Goal: Task Accomplishment & Management: Complete application form

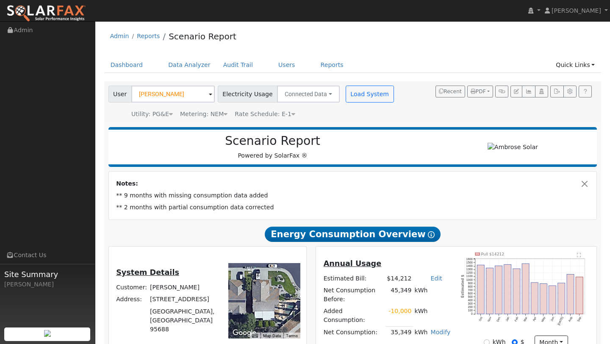
scroll to position [109, 0]
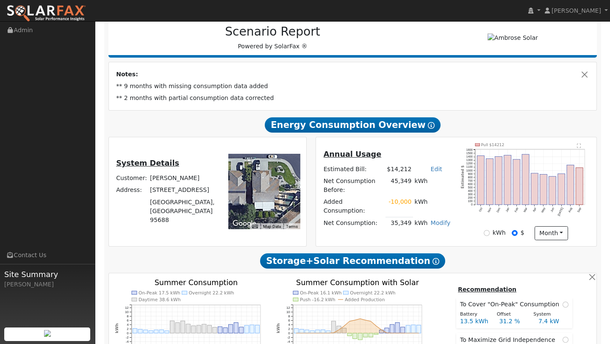
click at [72, 10] on img at bounding box center [46, 14] width 80 height 18
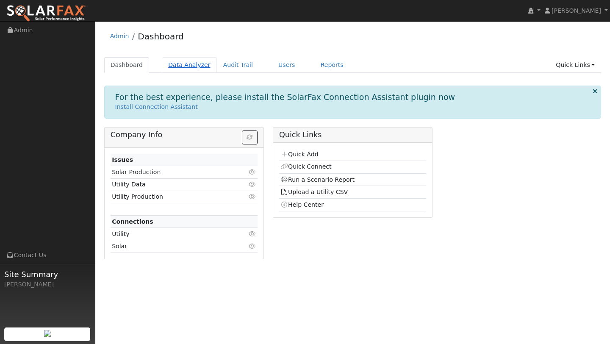
click at [186, 69] on link "Data Analyzer" at bounding box center [189, 65] width 55 height 16
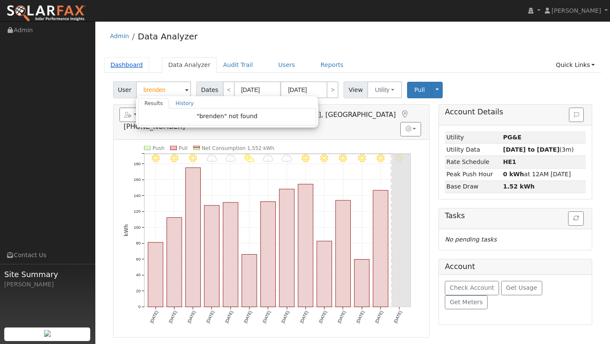
click at [114, 66] on link "Dashboard" at bounding box center [126, 65] width 45 height 16
type input "[PERSON_NAME]"
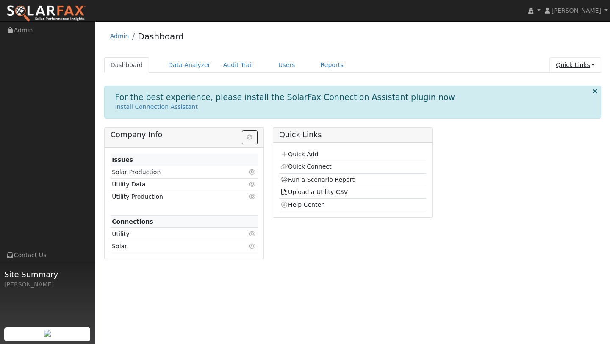
click at [568, 60] on link "Quick Links" at bounding box center [575, 65] width 52 height 16
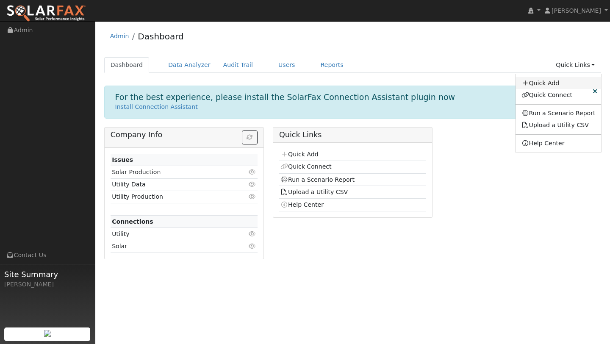
click at [546, 83] on link "Quick Add" at bounding box center [558, 83] width 86 height 12
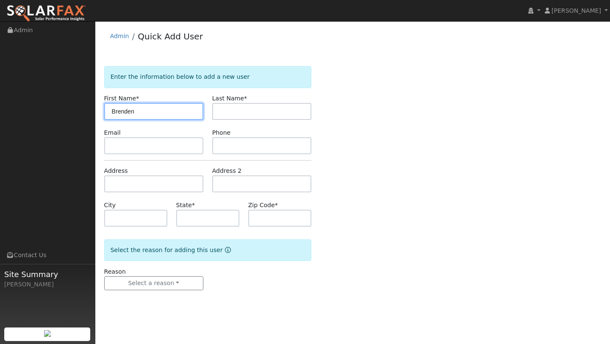
type input "Brenden"
click at [222, 120] on form "Enter the information below to add a new user First Name * [PERSON_NAME] Last N…" at bounding box center [207, 186] width 207 height 241
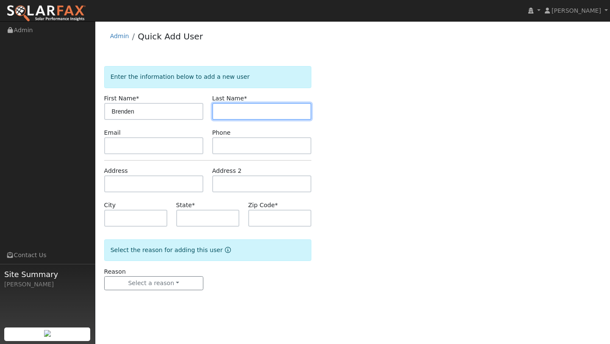
click at [222, 114] on input "text" at bounding box center [261, 111] width 99 height 17
type input "Lim"
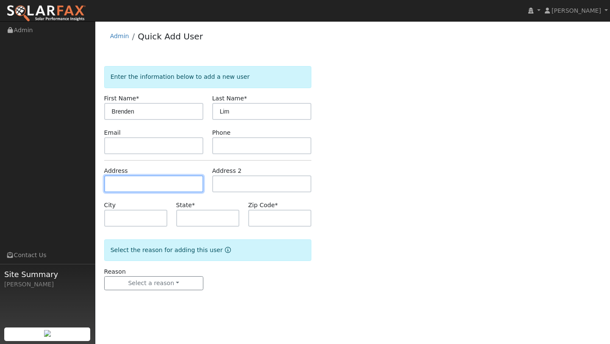
click at [155, 175] on input "text" at bounding box center [153, 183] width 99 height 17
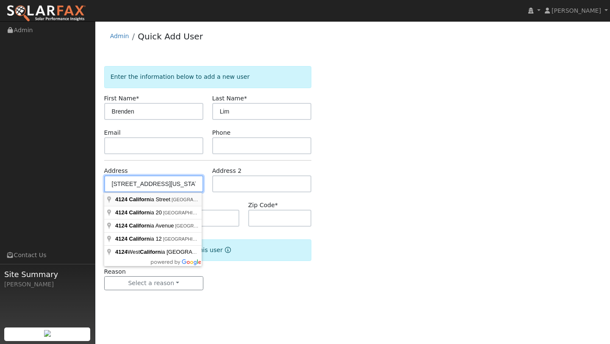
type input "[STREET_ADDRESS][US_STATE]"
type input "[GEOGRAPHIC_DATA]"
type input "CA"
type input "94118"
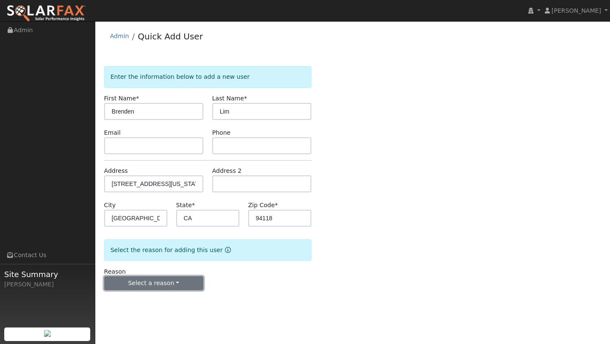
click at [173, 281] on button "Select a reason" at bounding box center [153, 283] width 99 height 14
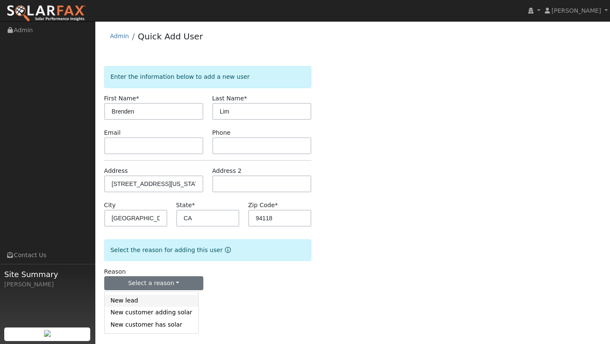
click at [156, 296] on link "New lead" at bounding box center [152, 301] width 94 height 12
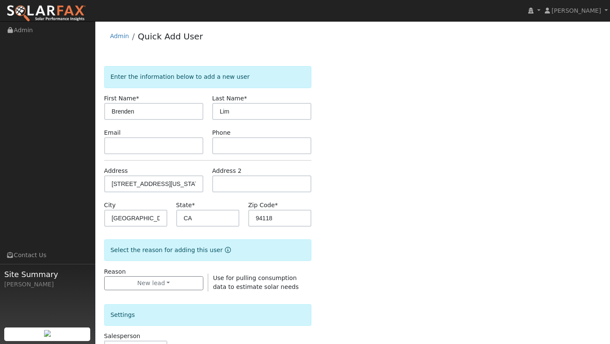
scroll to position [161, 0]
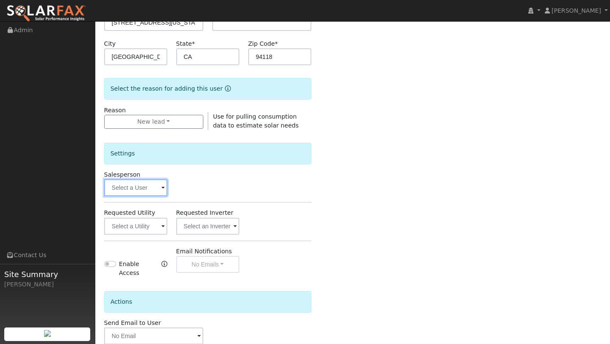
click at [140, 184] on input "text" at bounding box center [135, 187] width 63 height 17
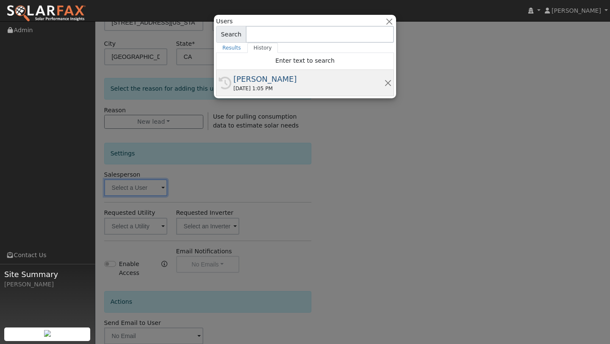
click at [259, 83] on div "[PERSON_NAME]" at bounding box center [308, 78] width 151 height 11
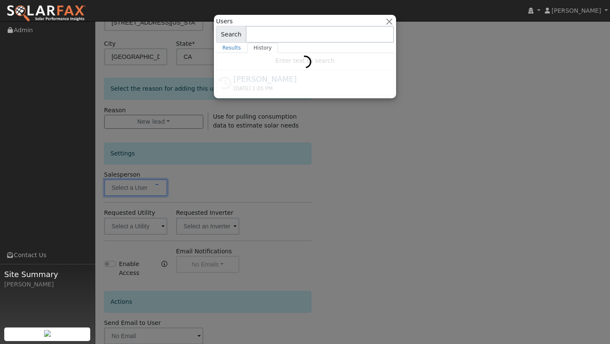
type input "[PERSON_NAME]"
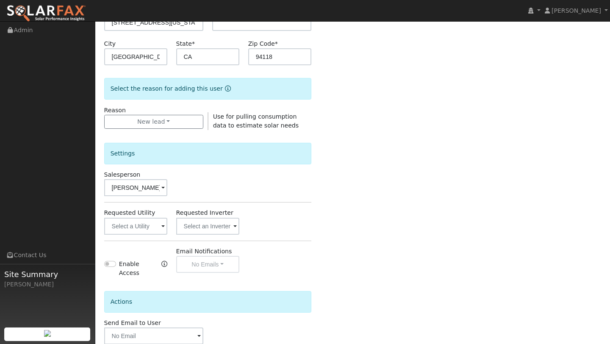
scroll to position [204, 0]
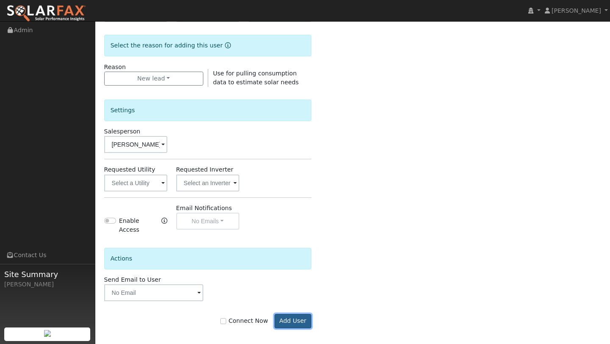
click at [293, 317] on button "Add User" at bounding box center [292, 321] width 37 height 14
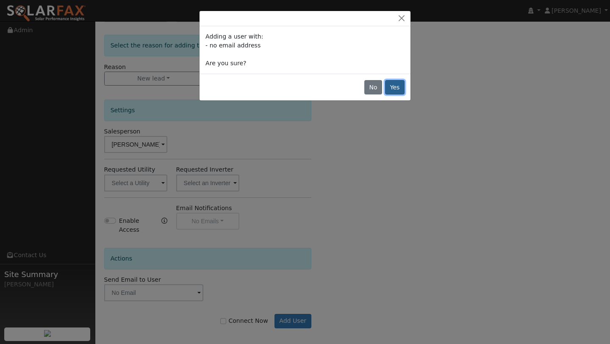
click at [393, 80] on button "Yes" at bounding box center [394, 87] width 19 height 14
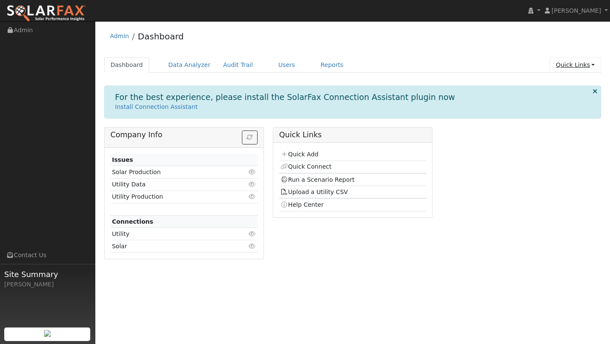
click at [570, 60] on link "Quick Links" at bounding box center [575, 65] width 52 height 16
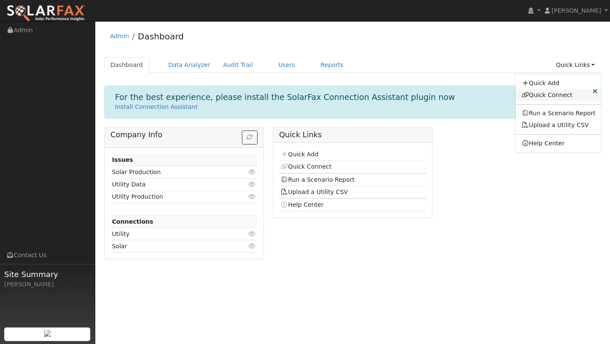
click at [563, 94] on link "Quick Connect" at bounding box center [558, 95] width 86 height 12
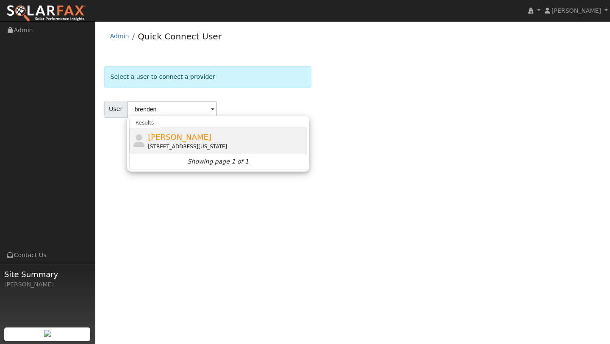
click at [177, 143] on div "[STREET_ADDRESS][US_STATE]" at bounding box center [226, 147] width 157 height 8
type input "[PERSON_NAME]"
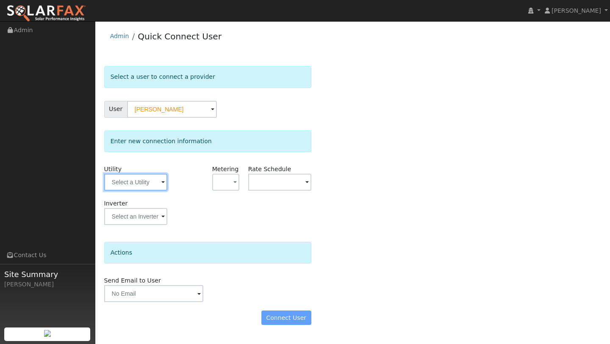
click at [127, 177] on input "text" at bounding box center [135, 182] width 63 height 17
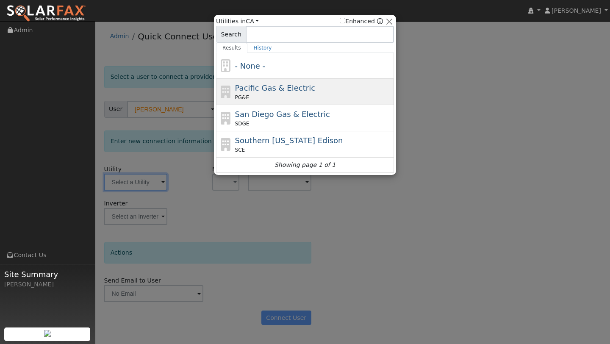
click at [235, 93] on div "Pacific Gas & Electric PG&E" at bounding box center [313, 91] width 157 height 19
type input "PG&E"
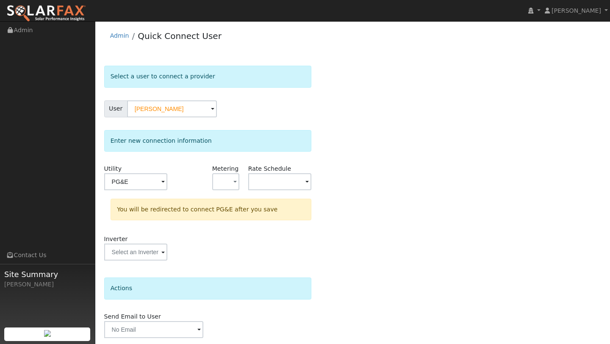
scroll to position [30, 0]
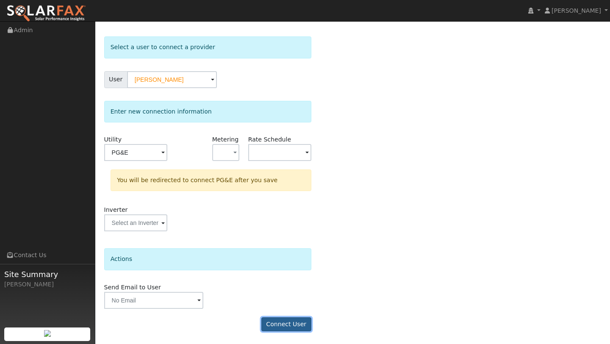
click at [276, 321] on button "Connect User" at bounding box center [286, 324] width 50 height 14
